Goal: Task Accomplishment & Management: Manage account settings

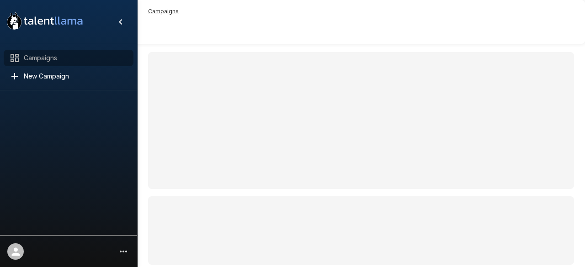
click at [45, 61] on span "Campaigns" at bounding box center [75, 57] width 102 height 9
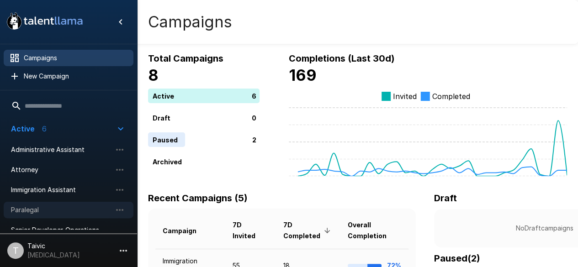
click at [53, 209] on span "Paralegal" at bounding box center [61, 210] width 100 height 9
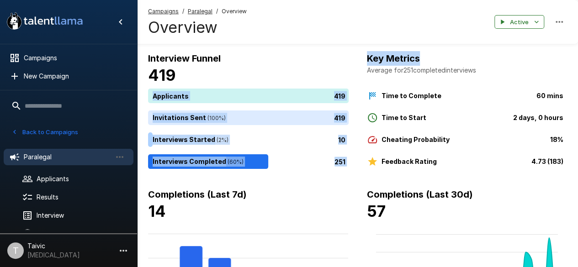
drag, startPoint x: 204, startPoint y: 86, endPoint x: 584, endPoint y: -40, distance: 400.7
click at [578, 0] on html ".st0{fill:#FFFFFF;} .st1{fill:#76a4ed;} Campaigns New Campaign Active 6 Adminis…" at bounding box center [289, 133] width 578 height 267
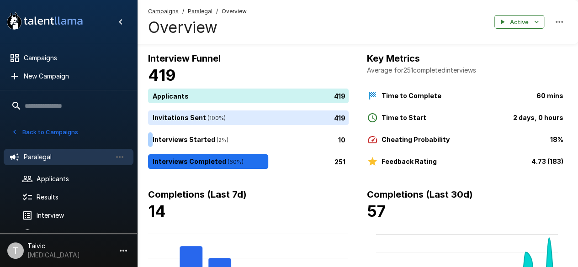
click at [248, 39] on div "Campaigns / Paralegal / Overview Overview Active" at bounding box center [357, 22] width 441 height 44
click at [39, 179] on span "Applicants" at bounding box center [82, 178] width 90 height 9
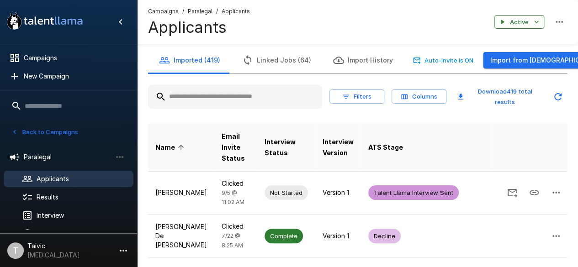
click at [270, 97] on input "text" at bounding box center [235, 97] width 174 height 16
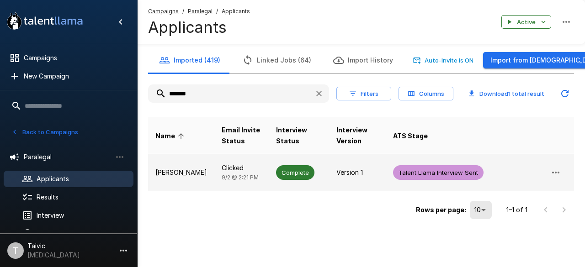
type input "*******"
click at [321, 185] on td "Complete" at bounding box center [299, 172] width 60 height 37
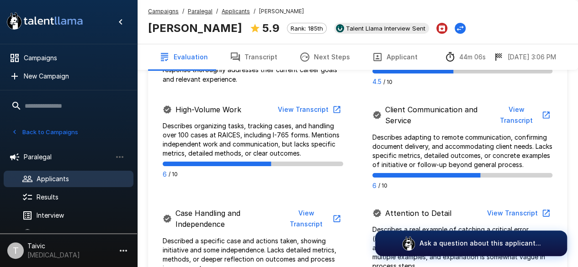
scroll to position [321, 0]
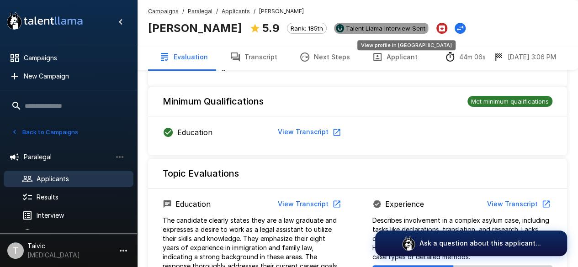
click at [353, 26] on span "Talent Llama Interview Sent" at bounding box center [385, 28] width 87 height 7
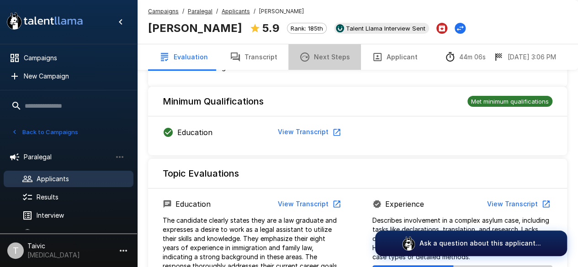
click at [326, 58] on button "Next Steps" at bounding box center [324, 57] width 73 height 26
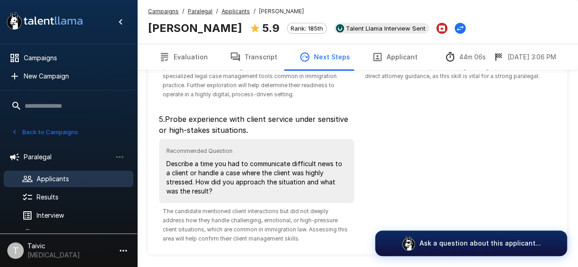
scroll to position [87, 0]
